Goal: Entertainment & Leisure: Consume media (video, audio)

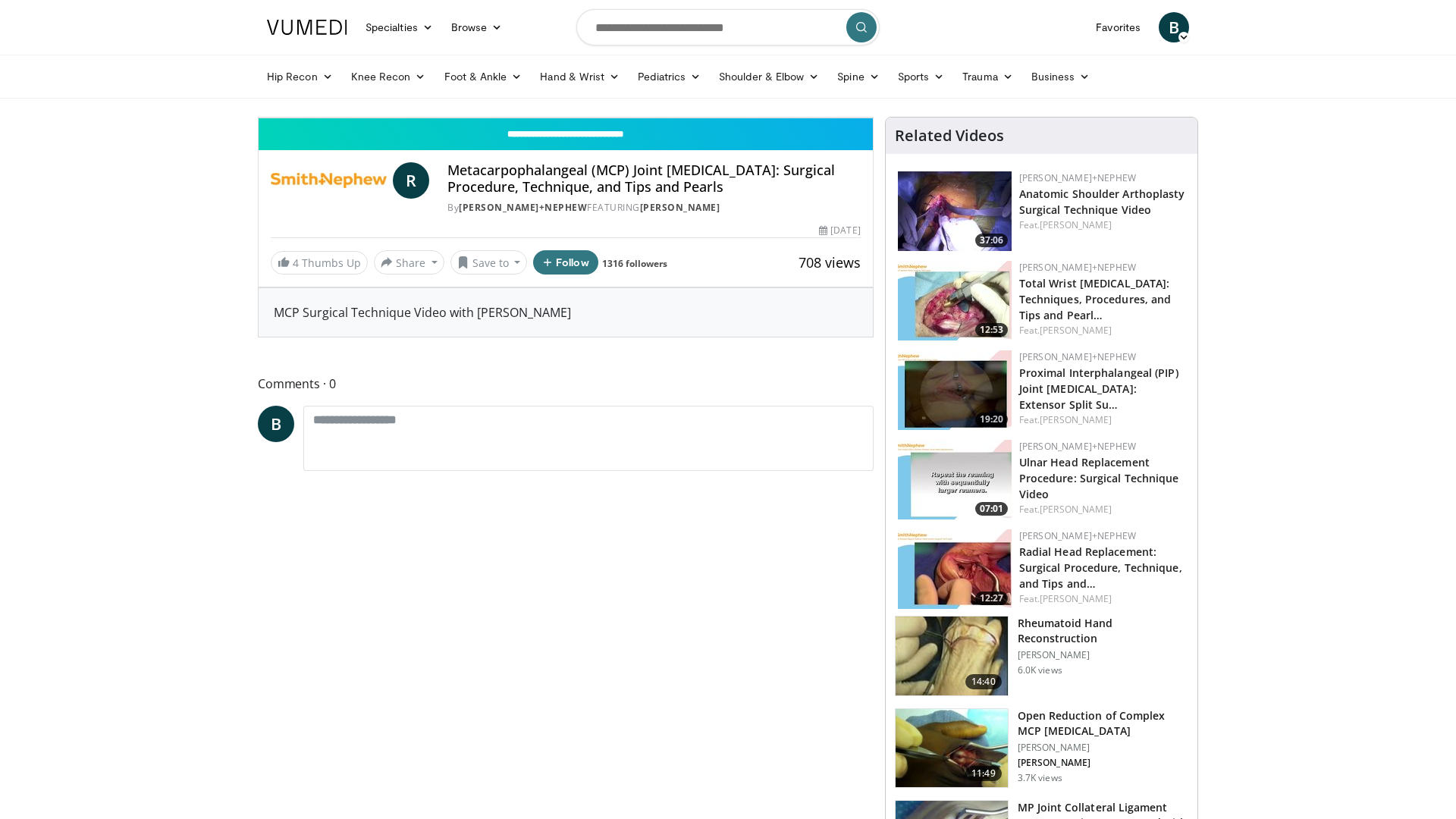
click at [587, 139] on icon "Video Player" at bounding box center [565, 117] width 43 height 43
click at [673, 87] on div "Loaded : 49.85% 05:42 06:16" at bounding box center [565, 80] width 614 height 15
click at [822, 118] on div "10 seconds Tap to unmute" at bounding box center [565, 118] width 614 height 0
click at [821, 87] on div "Loaded : 53.99% 06:20 07:40" at bounding box center [565, 83] width 614 height 6
click at [873, 87] on div "Loaded : 63.81% 07:40 10:20" at bounding box center [565, 80] width 614 height 15
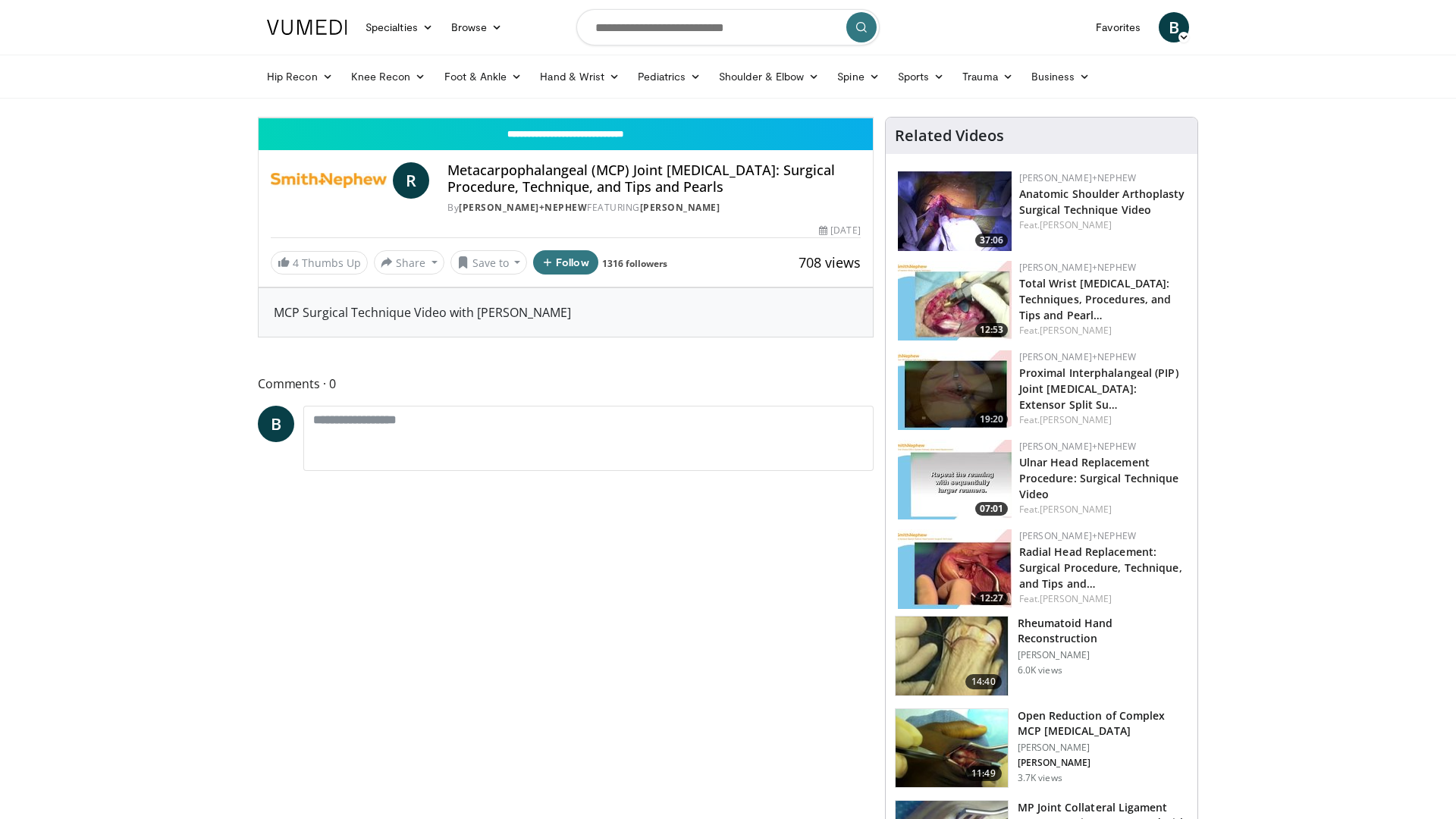
click at [587, 139] on icon "Video Player" at bounding box center [565, 117] width 43 height 43
click at [796, 87] on div "Progress Bar" at bounding box center [762, 83] width 69 height 6
click at [873, 87] on div "Loaded : 90.81% 11:28 11:46" at bounding box center [565, 80] width 614 height 15
click at [752, 118] on div "10 seconds Tap to unmute" at bounding box center [565, 118] width 614 height 0
